Goal: Transaction & Acquisition: Purchase product/service

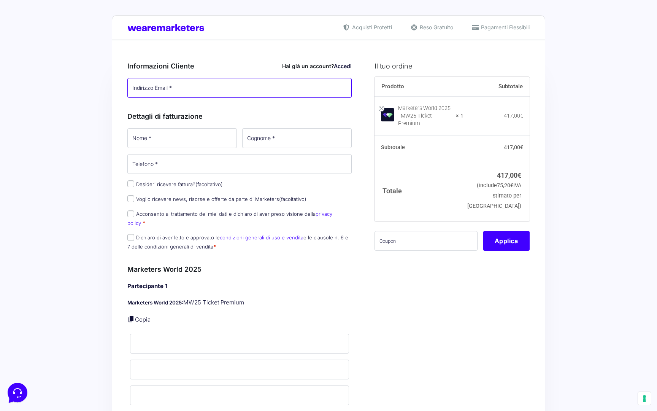
click at [202, 89] on input "Indirizzo Email *" at bounding box center [239, 88] width 224 height 20
type input "[EMAIL_ADDRESS][DOMAIN_NAME]"
click at [147, 148] on p "Nome *" at bounding box center [182, 138] width 115 height 22
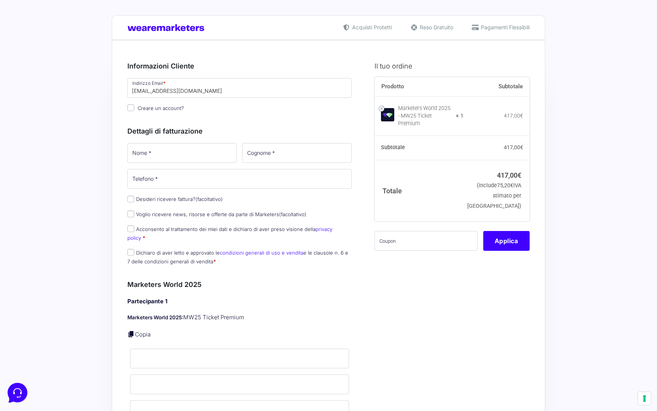
click at [131, 108] on input "Creare un account?" at bounding box center [130, 107] width 7 height 7
checkbox input "true"
click at [159, 151] on input "Nome *" at bounding box center [182, 153] width 110 height 20
type input "[PERSON_NAME]"
type input "Dallasta"
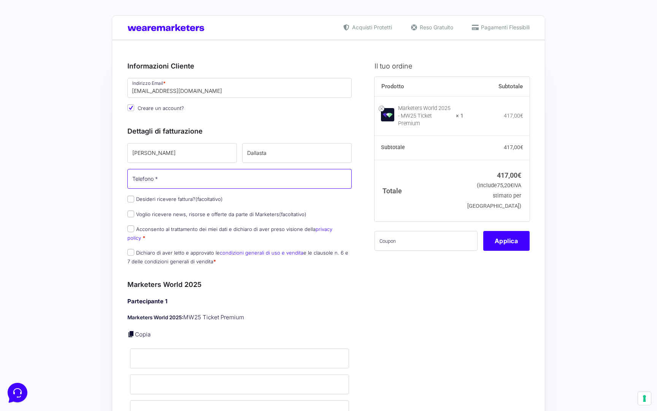
type input "[PHONE_NUMBER]"
select select "IT"
click at [156, 199] on label "Desideri ricevere fattura? (facoltativo)" at bounding box center [174, 199] width 95 height 6
click at [134, 199] on input "Desideri ricevere fattura? (facoltativo)" at bounding box center [130, 199] width 7 height 7
checkbox input "true"
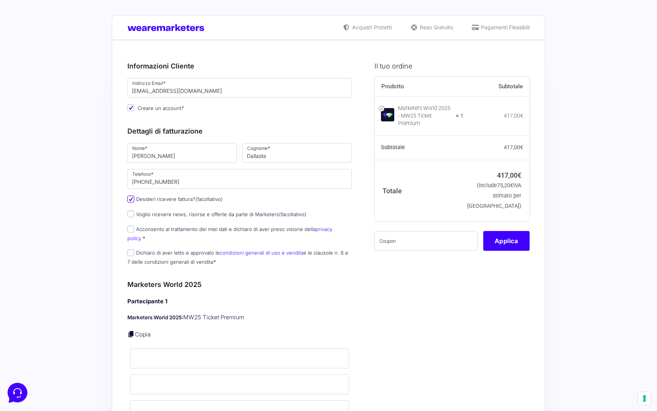
type input "0000000"
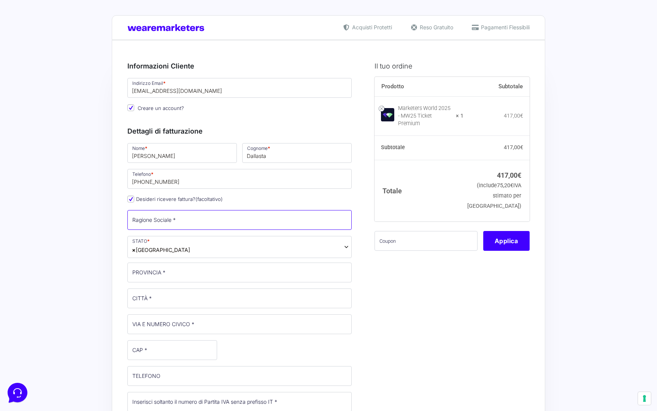
click at [166, 223] on input "Ragione Sociale *" at bounding box center [239, 220] width 224 height 20
click at [147, 245] on span "× [GEOGRAPHIC_DATA]" at bounding box center [239, 247] width 224 height 22
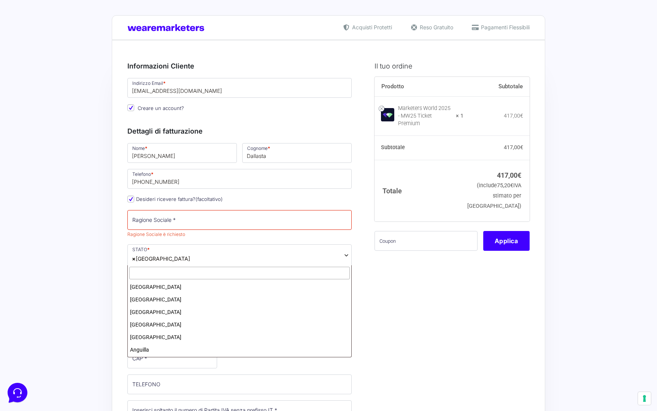
scroll to position [1444, 0]
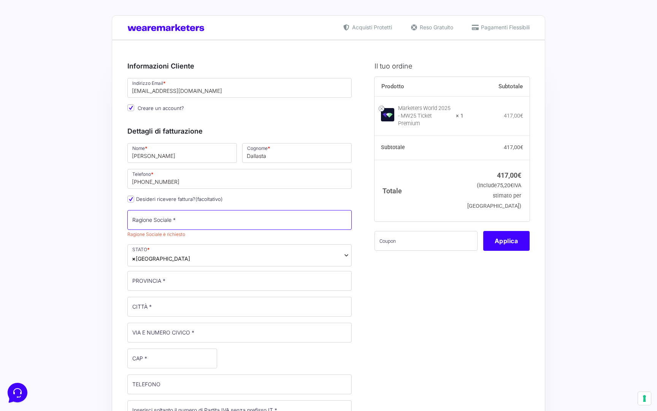
click at [145, 220] on input "Ragione Sociale *" at bounding box center [239, 220] width 224 height 20
type input "MD Online Consulting SRL"
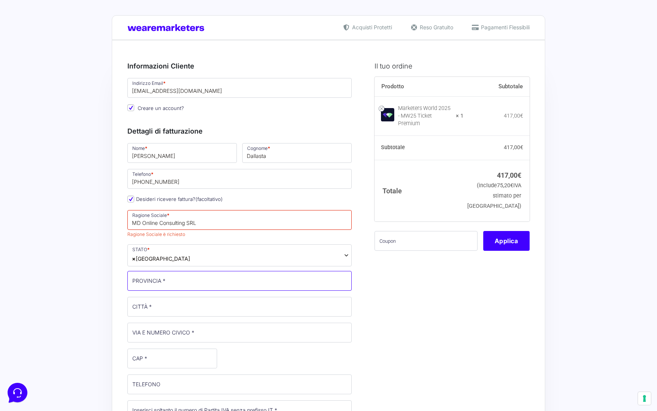
click at [160, 286] on div "Nome * [PERSON_NAME] * [PERSON_NAME] Telefono * [PHONE_NUMBER] Desideri ricever…" at bounding box center [240, 340] width 230 height 397
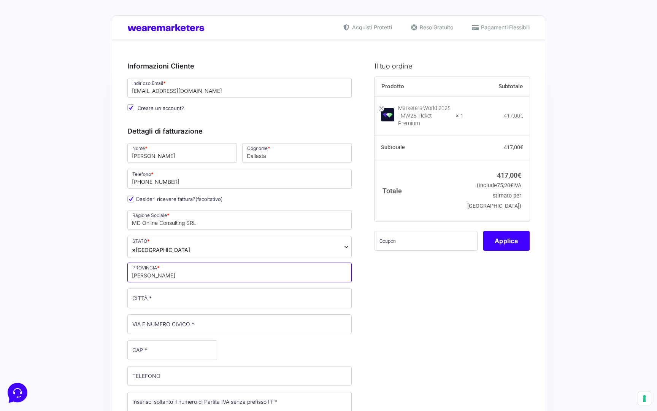
type input "[PERSON_NAME]"
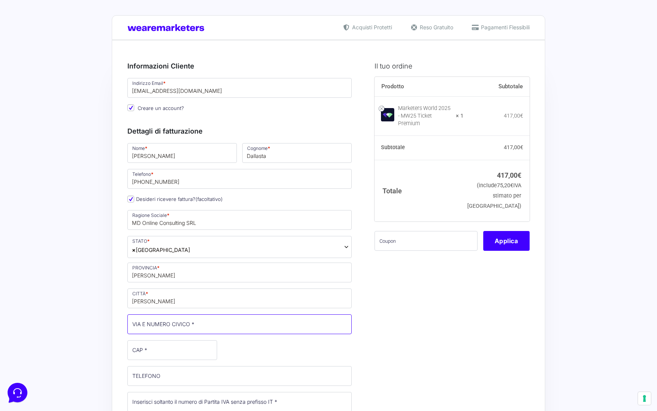
click at [137, 327] on input "VIA E NUMERO CIVICO *" at bounding box center [239, 324] width 224 height 20
type input "via popolo d'israele 6"
type input "42122"
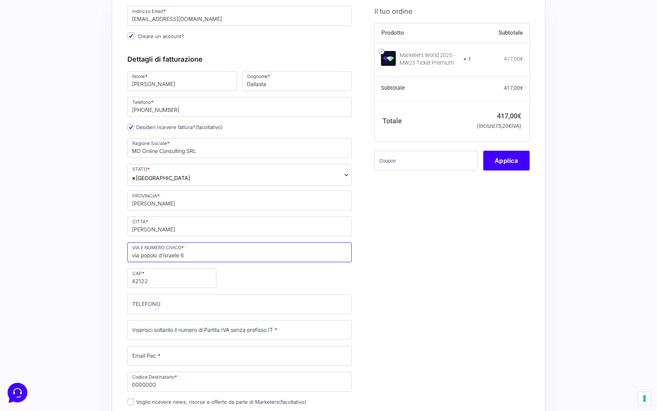
scroll to position [126, 0]
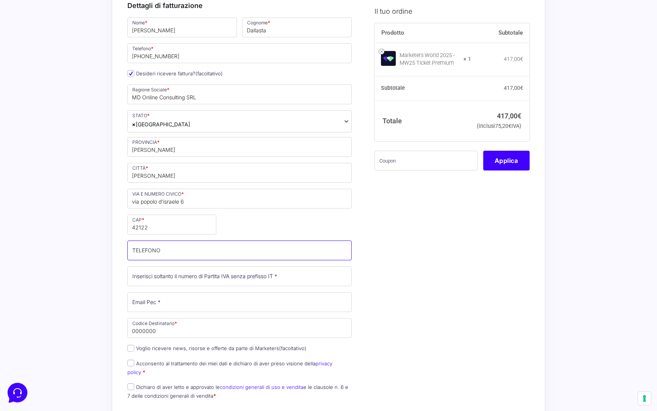
click at [166, 257] on input "TELEFONO (facoltativo)" at bounding box center [239, 250] width 224 height 20
type input "[PHONE_NUMBER]"
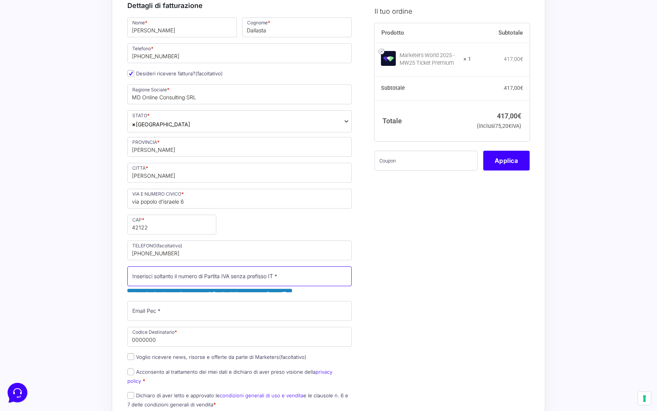
click at [183, 282] on input "Partita Iva *" at bounding box center [239, 276] width 224 height 20
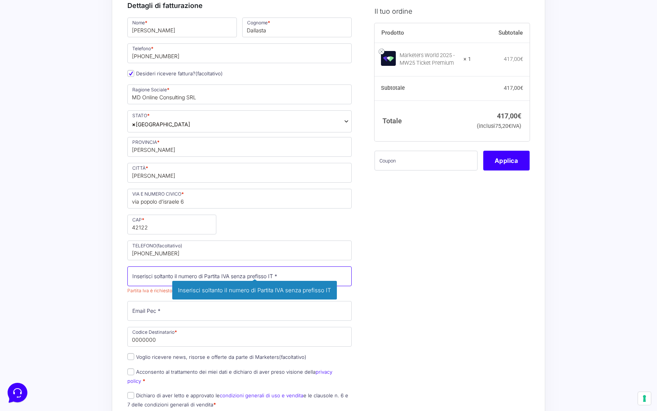
paste input "03074250352"
type input "03074250352"
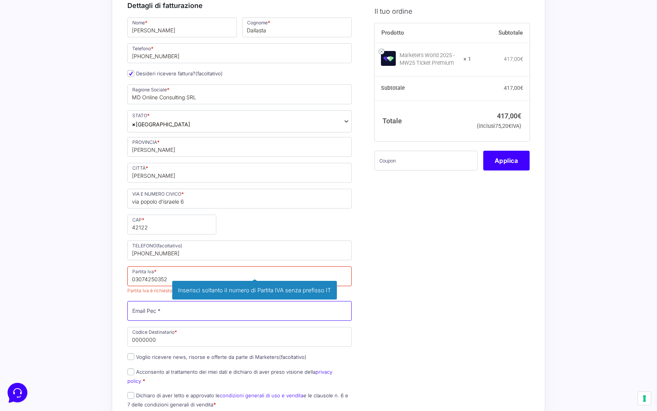
click at [156, 312] on input "Email Pec *" at bounding box center [239, 311] width 224 height 20
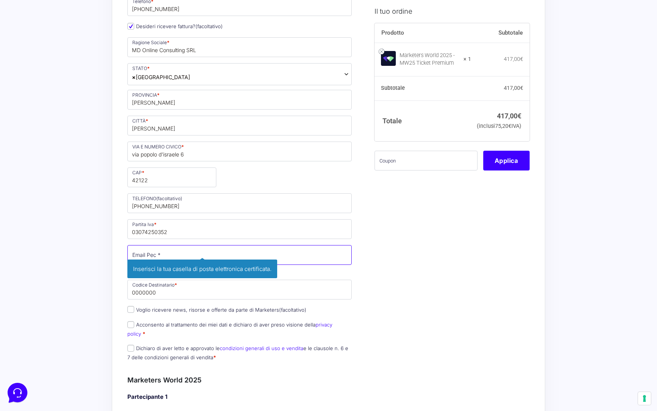
scroll to position [173, 0]
click at [152, 287] on div "Nome * [PERSON_NAME] * [PERSON_NAME] Telefono * [PHONE_NUMBER] Desideri ricever…" at bounding box center [240, 166] width 230 height 397
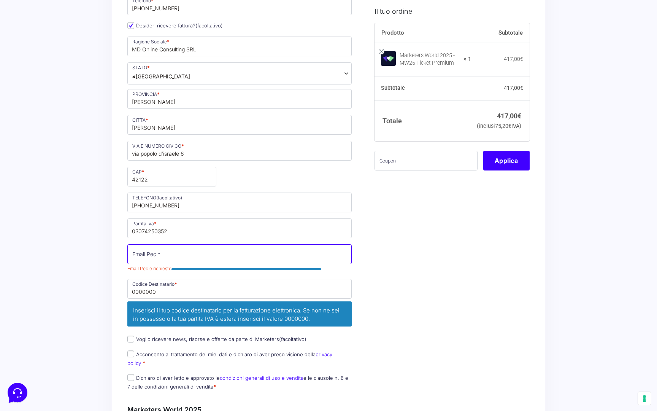
click at [173, 258] on input "Email Pec *" at bounding box center [239, 254] width 224 height 20
paste input "[EMAIL_ADDRESS][DOMAIN_NAME]"
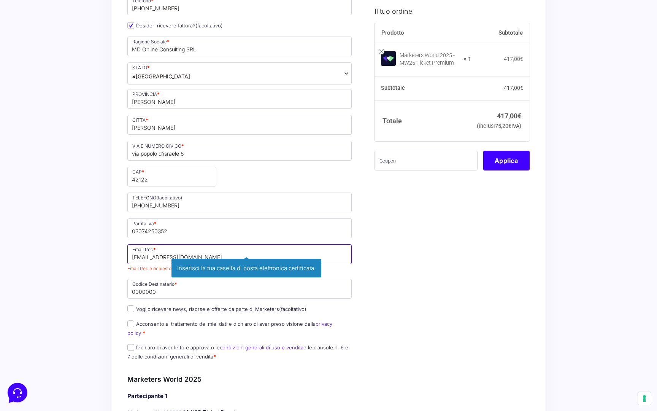
type input "[EMAIL_ADDRESS][DOMAIN_NAME]"
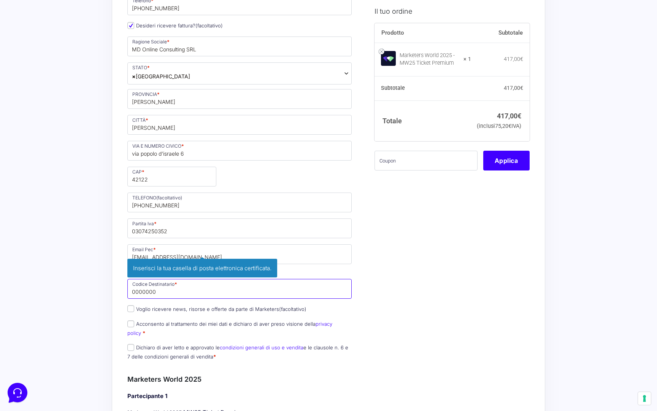
click at [172, 298] on input "0000000" at bounding box center [239, 289] width 224 height 20
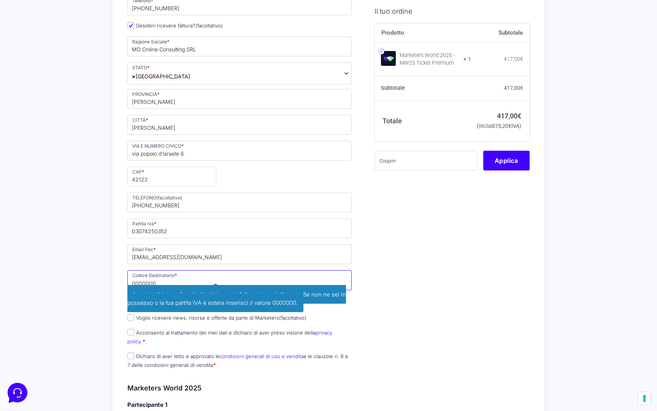
click at [150, 284] on input "0000000" at bounding box center [239, 280] width 224 height 20
paste input "W7YVJK9"
type input "W7YVJK9"
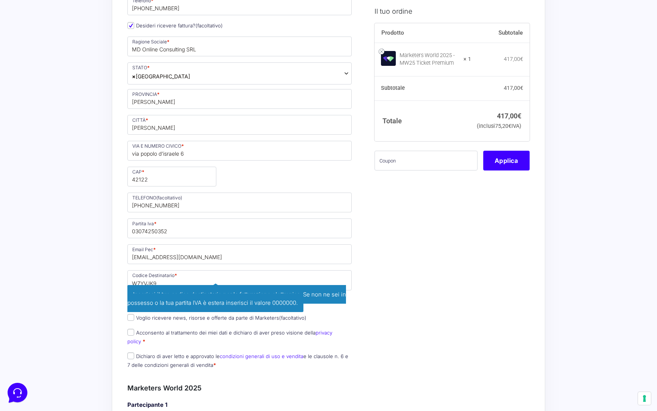
click at [454, 272] on div "Il tuo ordine Prodotto Subtotale Marketers World 2025 - MW25 Ticket Premium × 1…" at bounding box center [449, 410] width 161 height 1062
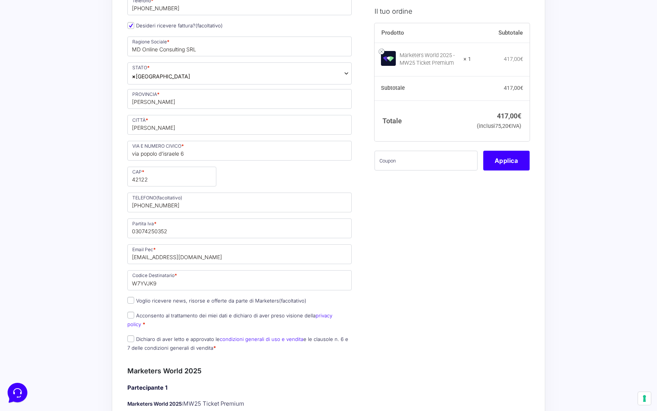
click at [243, 299] on label "Voglio ricevere news, risorse e offerte da parte di Marketers (facoltativo)" at bounding box center [216, 301] width 179 height 6
click at [134, 299] on input "Voglio ricevere news, risorse e offerte da parte di Marketers (facoltativo)" at bounding box center [130, 300] width 7 height 7
checkbox input "true"
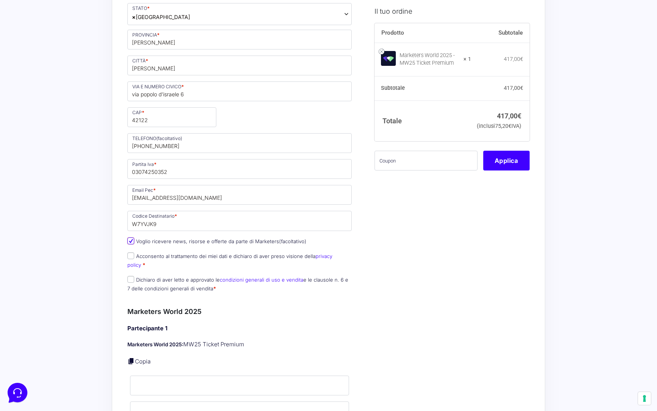
scroll to position [241, 0]
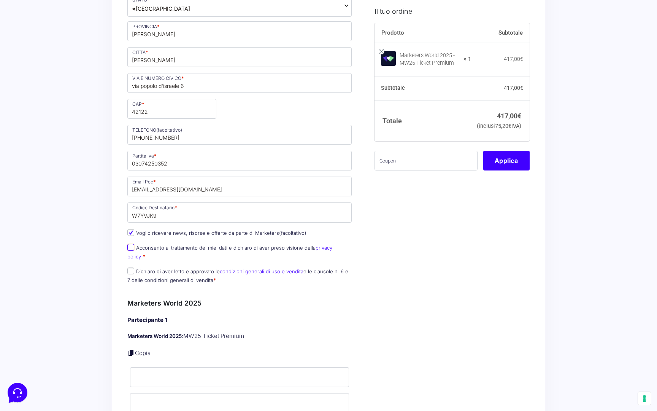
click at [129, 247] on input "Acconsento al trattamento dei miei dati e dichiaro di aver preso visione della …" at bounding box center [130, 247] width 7 height 7
checkbox input "true"
click at [129, 267] on input "Dichiaro di aver letto e approvato le condizioni generali di uso e vendita e le…" at bounding box center [130, 270] width 7 height 7
checkbox input "true"
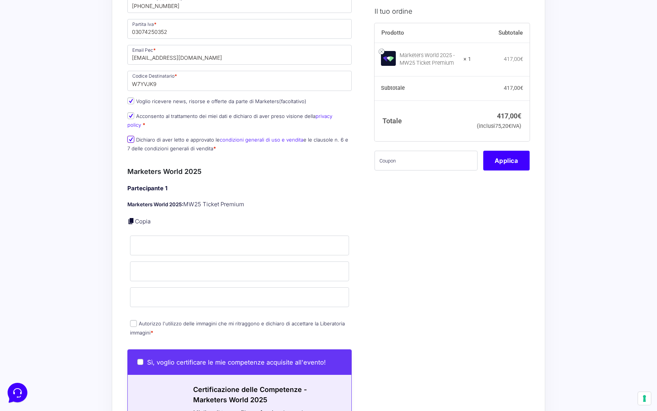
scroll to position [406, 0]
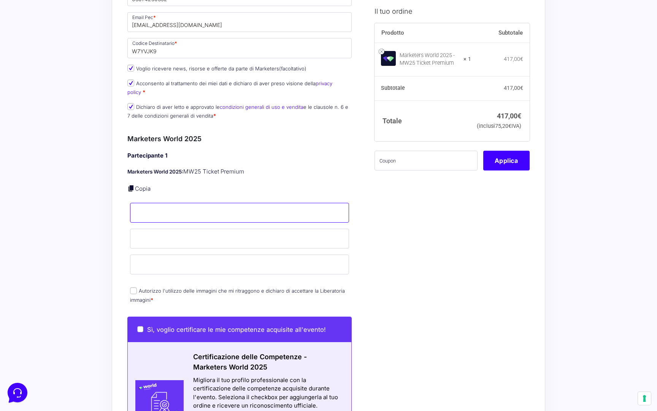
click at [143, 203] on input "Nome *" at bounding box center [239, 213] width 219 height 20
type input "[PERSON_NAME]"
type input "Dallasta"
click at [156, 263] on input "Email *" at bounding box center [239, 265] width 219 height 20
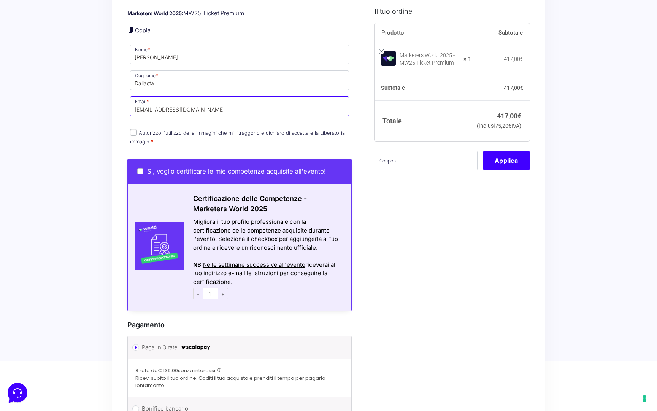
scroll to position [517, 0]
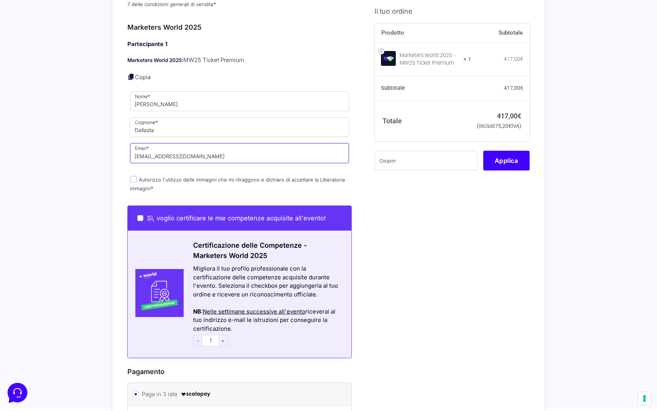
type input "[EMAIL_ADDRESS][DOMAIN_NAME]"
click at [133, 176] on input "Autorizzo l'utilizzo delle immagini che mi ritraggono e dichiaro di accettare l…" at bounding box center [133, 179] width 7 height 7
checkbox input "true"
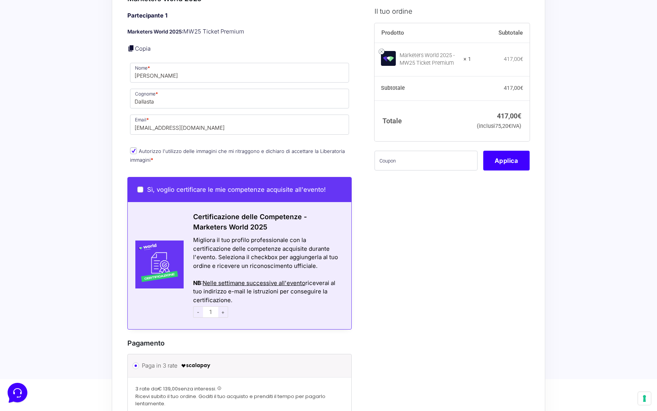
scroll to position [546, 0]
click at [142, 186] on input "Sì, voglio certificare le mie competenze acquisite all'evento!" at bounding box center [140, 189] width 6 height 6
checkbox input "true"
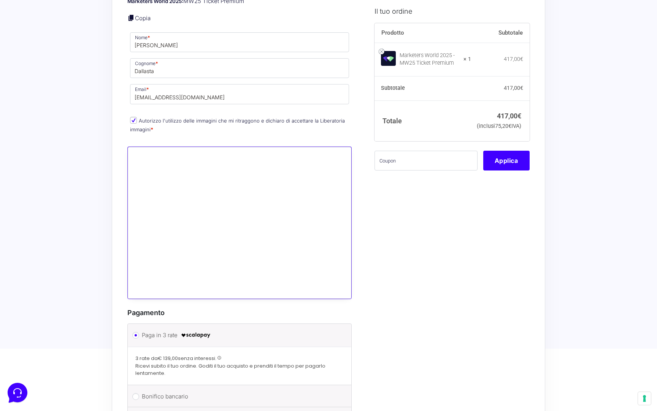
scroll to position [579, 0]
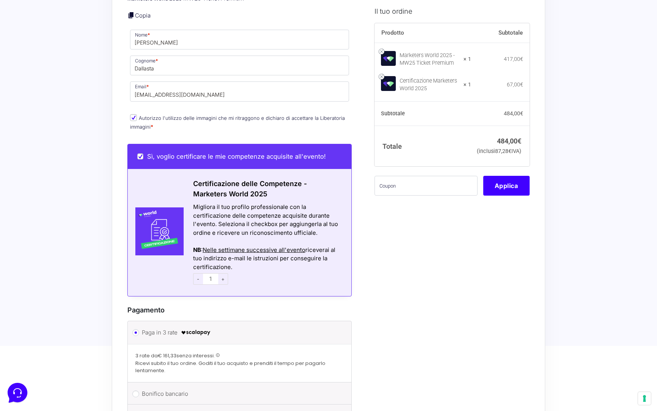
click at [145, 153] on label "Sì, voglio certificare le mie competenze acquisite all'evento!" at bounding box center [231, 157] width 189 height 8
click at [143, 153] on input "Sì, voglio certificare le mie competenze acquisite all'evento!" at bounding box center [140, 156] width 6 height 6
checkbox input "false"
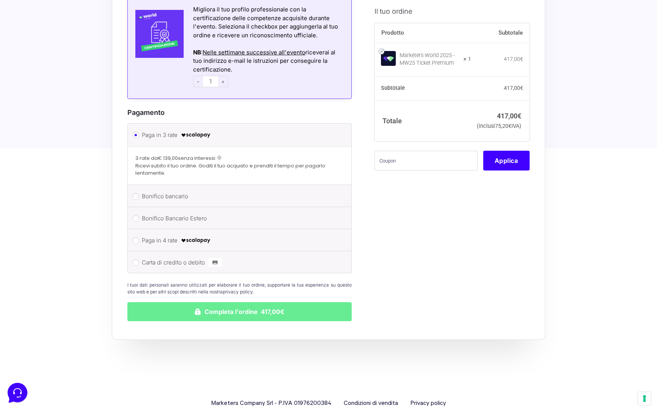
scroll to position [786, 0]
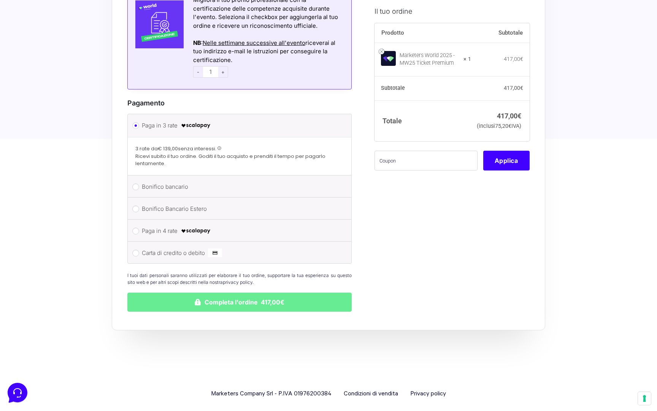
click at [156, 181] on label "Bonifico bancario" at bounding box center [238, 186] width 193 height 11
click at [139, 183] on input "Bonifico bancario" at bounding box center [135, 186] width 7 height 7
radio input "true"
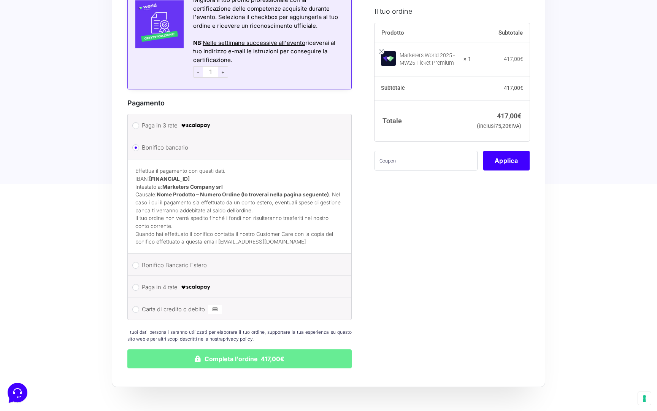
click at [158, 298] on li "Carta di credito o debito Ricorda informazioni di pagamento per gli ordini futu…" at bounding box center [240, 309] width 224 height 22
click at [136, 306] on input "Carta di credito o debito" at bounding box center [135, 309] width 7 height 7
radio input "true"
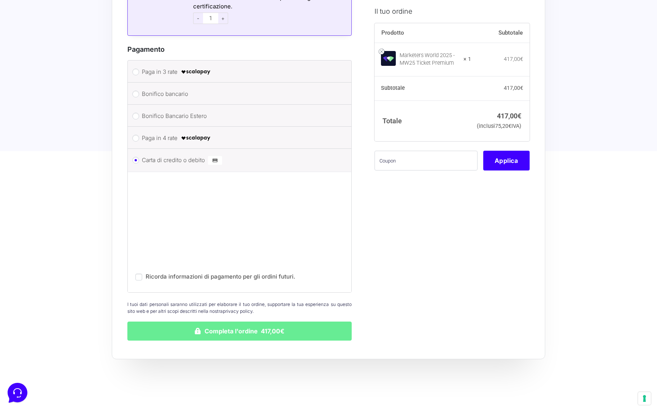
scroll to position [868, 0]
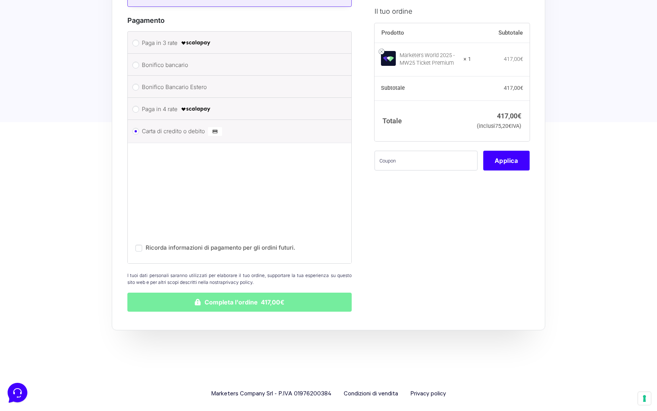
click at [260, 294] on button "Completa l'ordine 417,00€" at bounding box center [239, 302] width 224 height 19
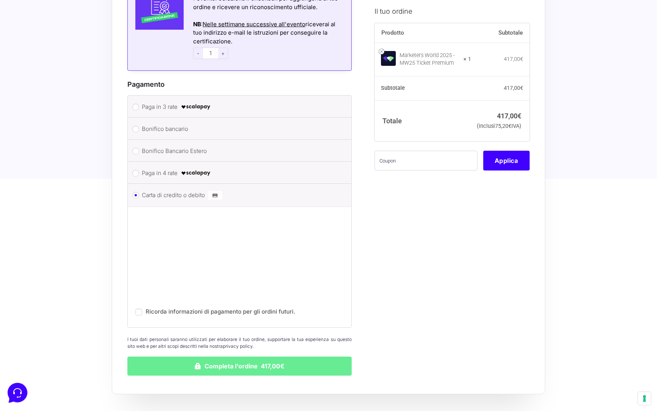
scroll to position [907, 0]
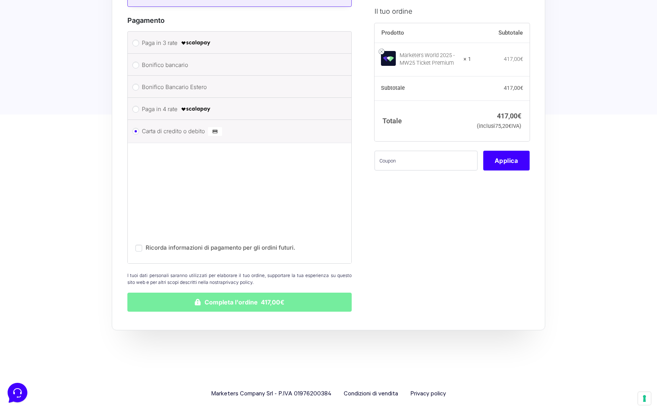
click at [255, 295] on button "Completa l'ordine 417,00€" at bounding box center [239, 302] width 224 height 19
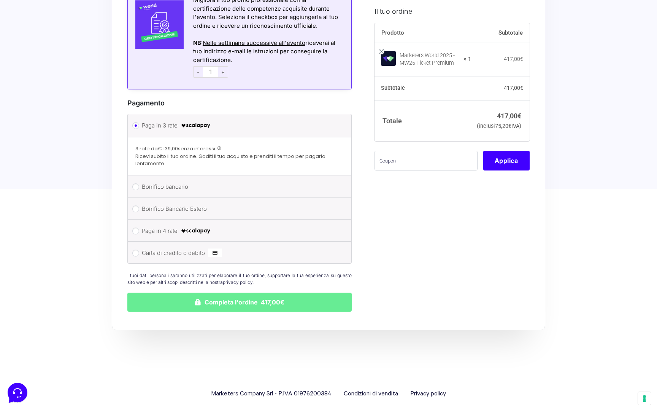
scroll to position [535, 0]
click at [157, 248] on label "Carta di credito o debito" at bounding box center [238, 253] width 193 height 11
click at [139, 250] on input "Carta di credito o debito" at bounding box center [135, 253] width 7 height 7
radio input "true"
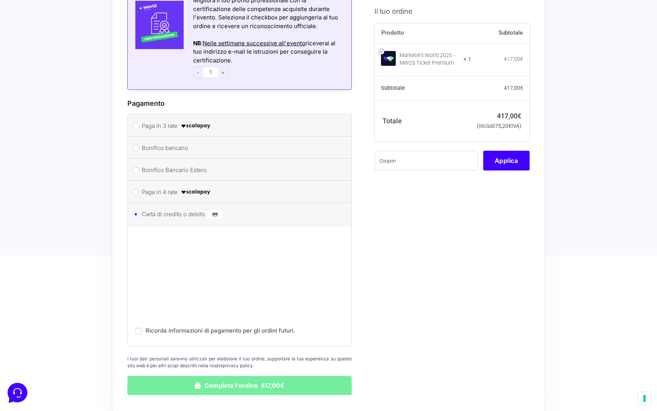
click at [161, 381] on button "Completa l'ordine 417,00€" at bounding box center [239, 385] width 224 height 19
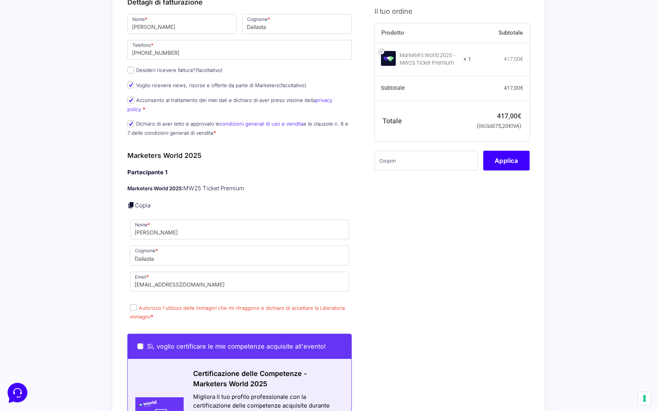
scroll to position [140, 0]
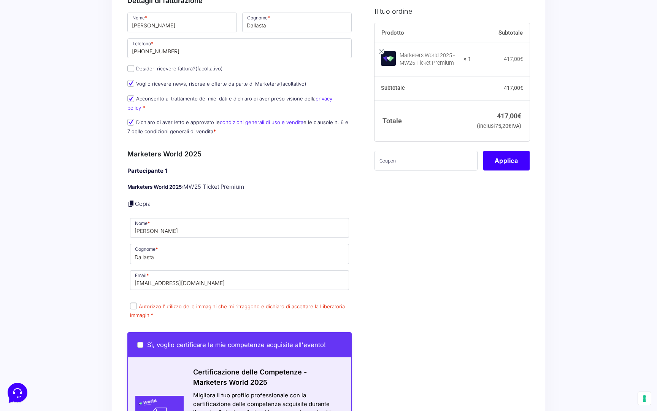
click at [132, 302] on input "Autorizzo l'utilizzo delle immagini che mi ritraggono e dichiaro di accettare l…" at bounding box center [133, 305] width 7 height 7
checkbox input "true"
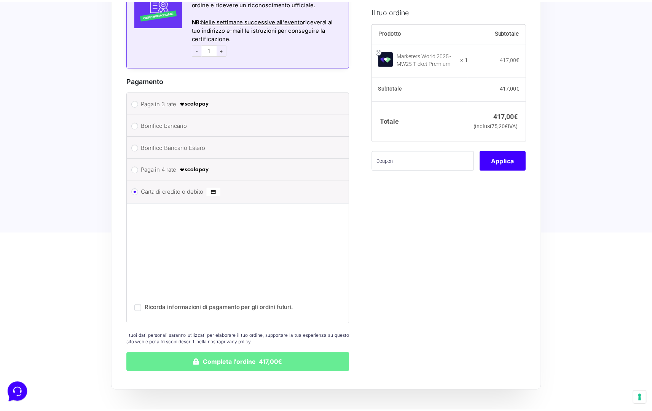
scroll to position [576, 0]
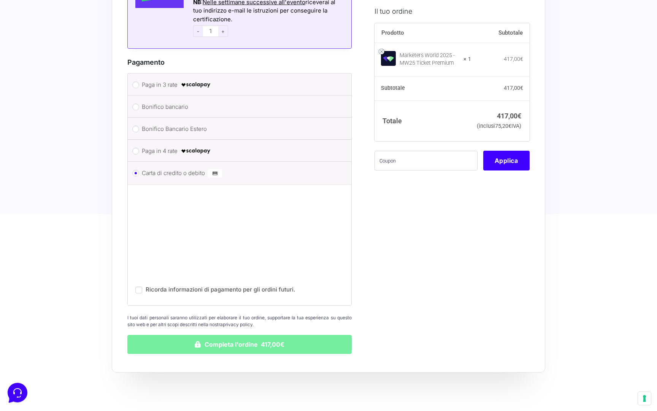
click at [185, 337] on button "Completa l'ordine 417,00€" at bounding box center [239, 344] width 224 height 19
